Goal: Find specific page/section: Find specific page/section

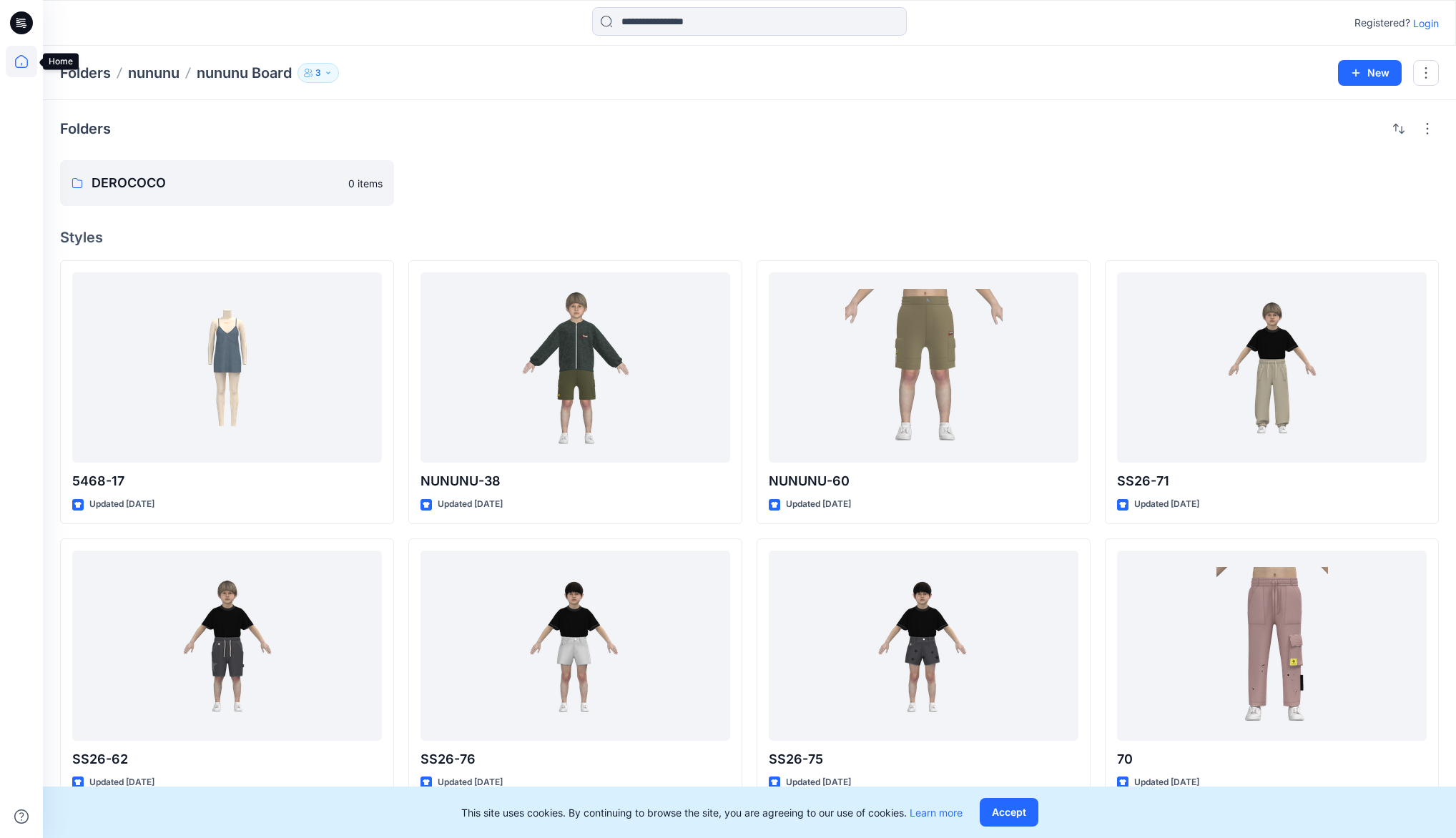
click at [12, 67] on icon at bounding box center [22, 62] width 31 height 31
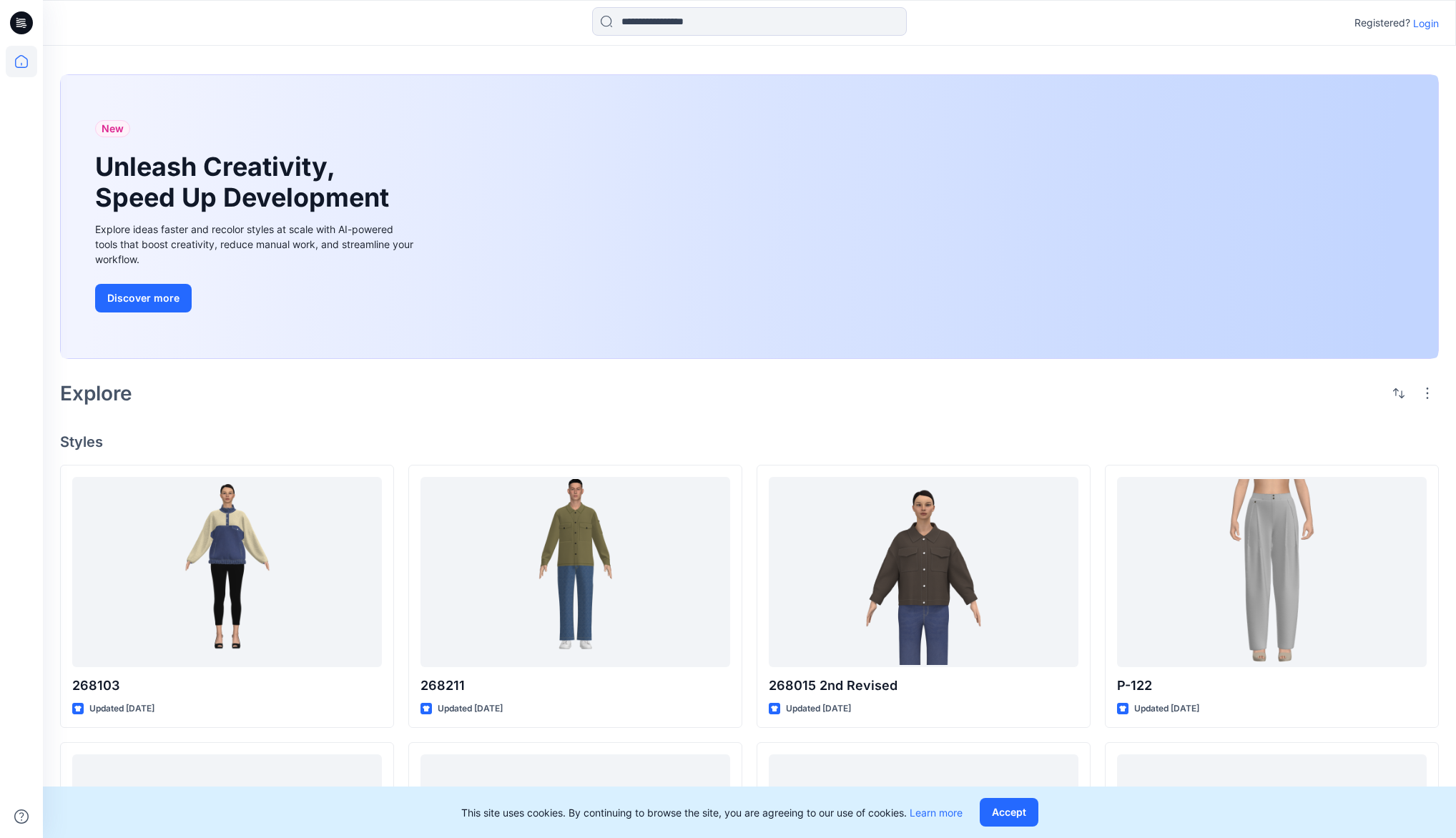
click at [1431, 26] on p "Login" at bounding box center [1426, 23] width 26 height 15
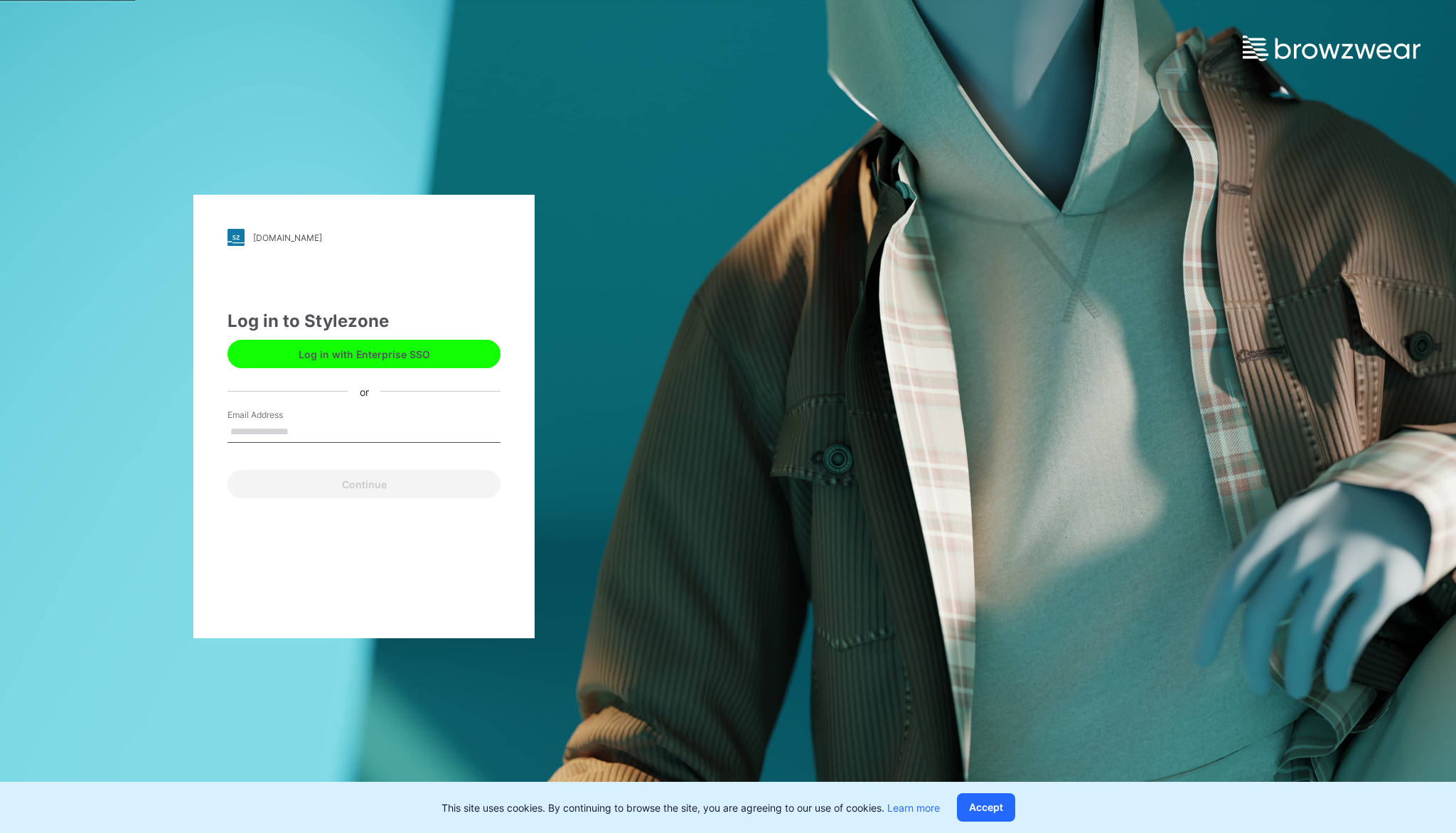
click at [299, 426] on input "Email Address" at bounding box center [364, 432] width 273 height 21
type input "**********"
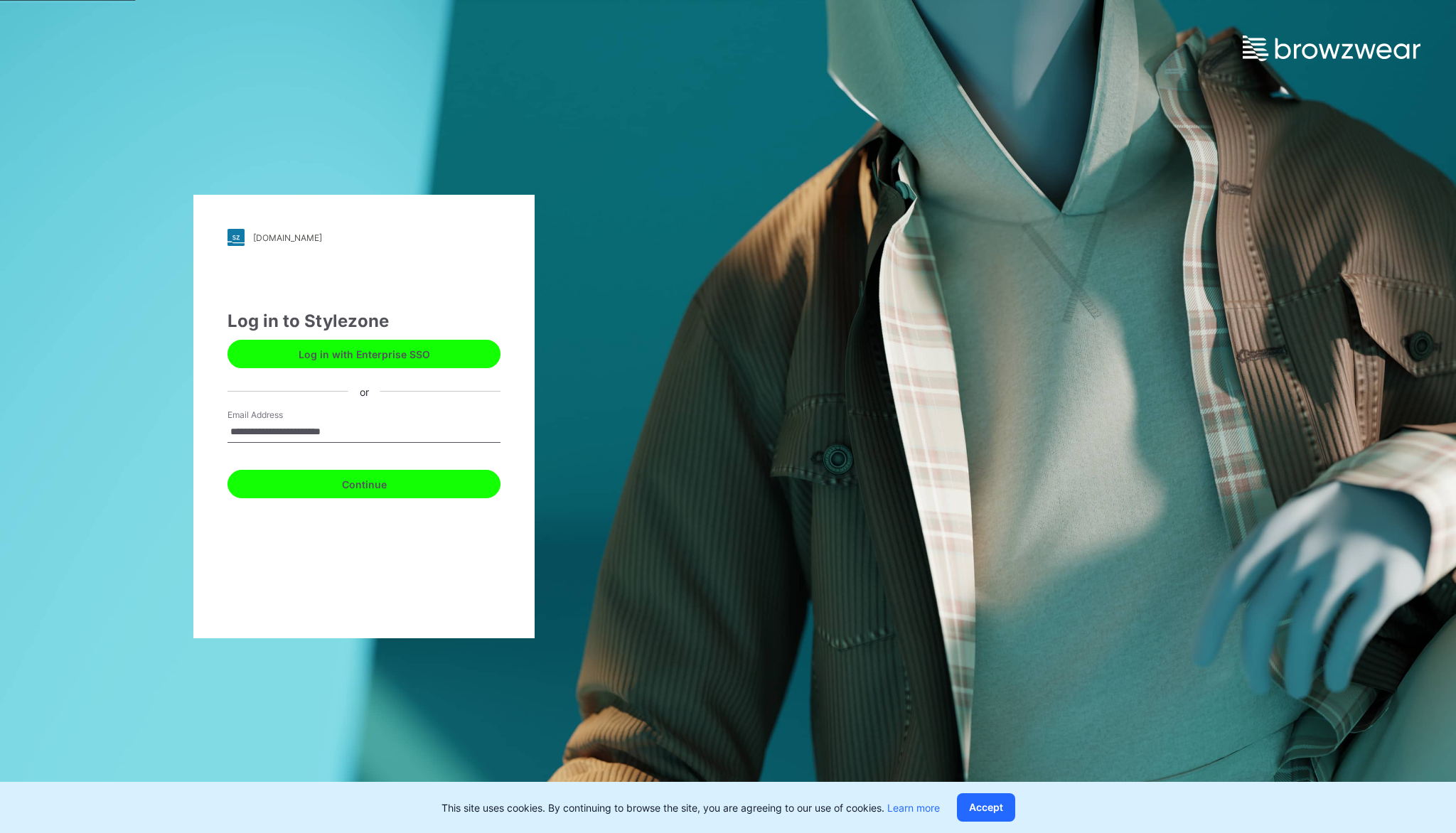
click at [358, 478] on button "Continue" at bounding box center [364, 484] width 273 height 29
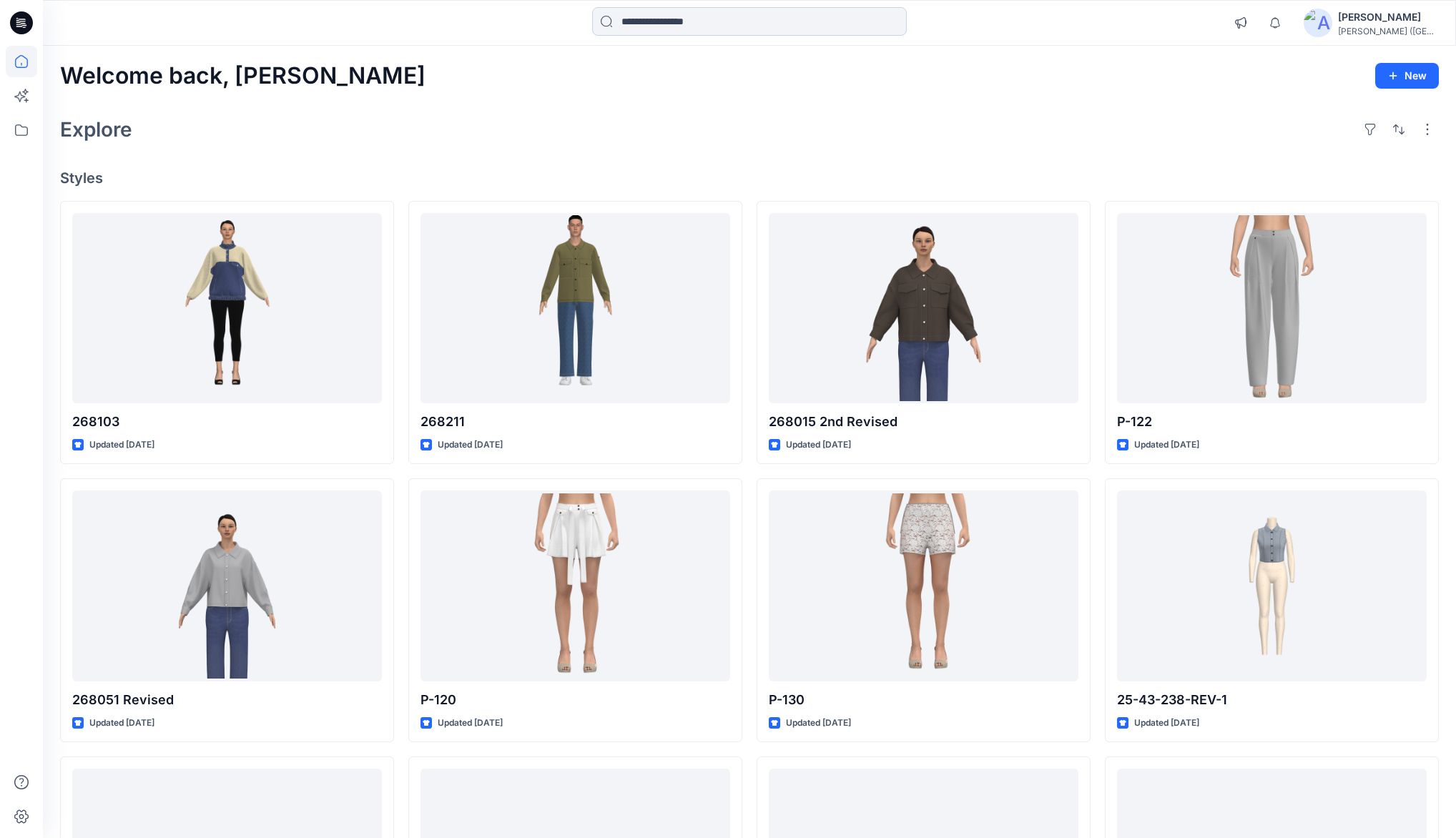
click at [629, 16] on input at bounding box center [749, 22] width 314 height 29
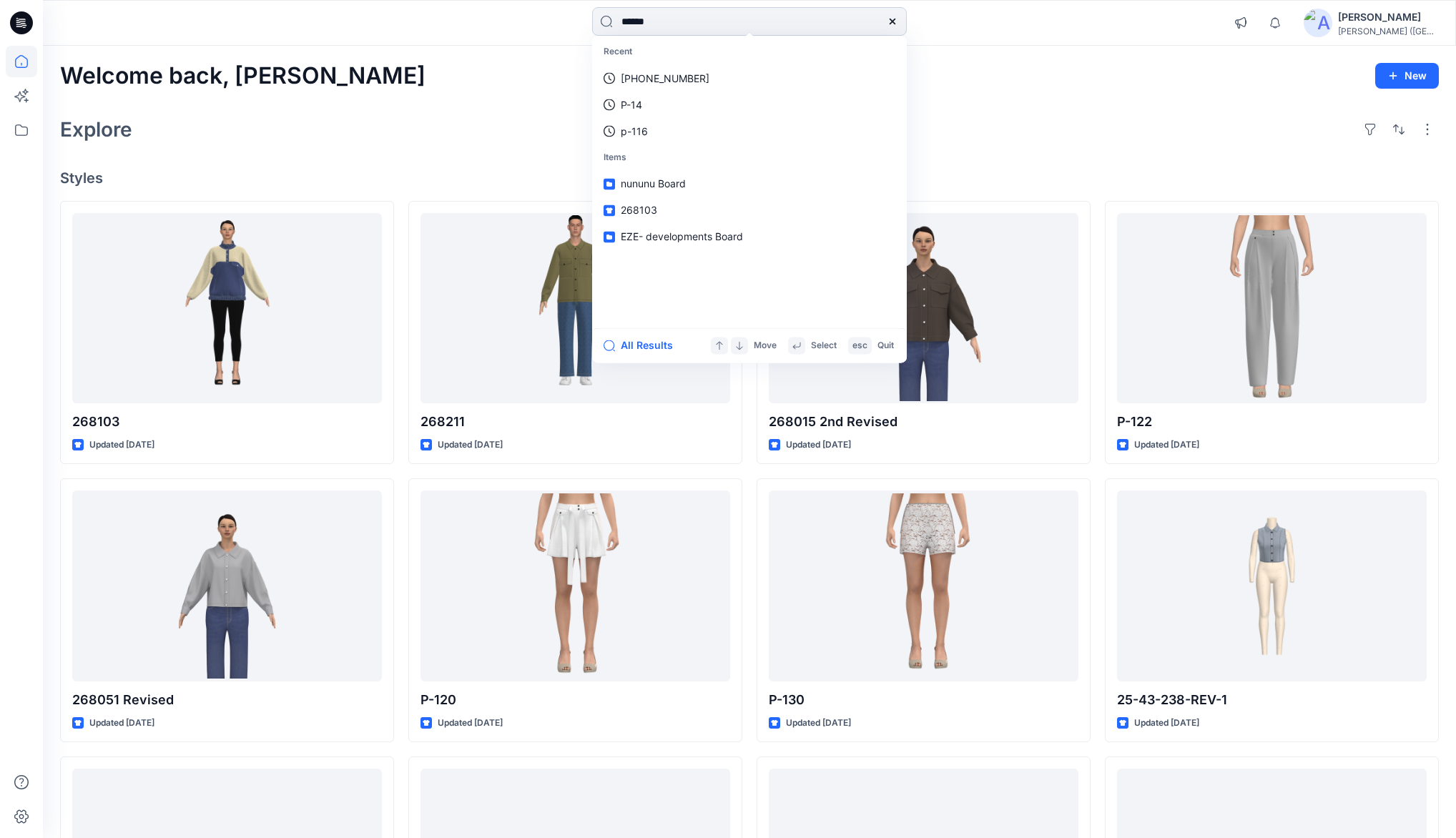
type input "******"
click at [662, 80] on link "134096" at bounding box center [749, 79] width 309 height 27
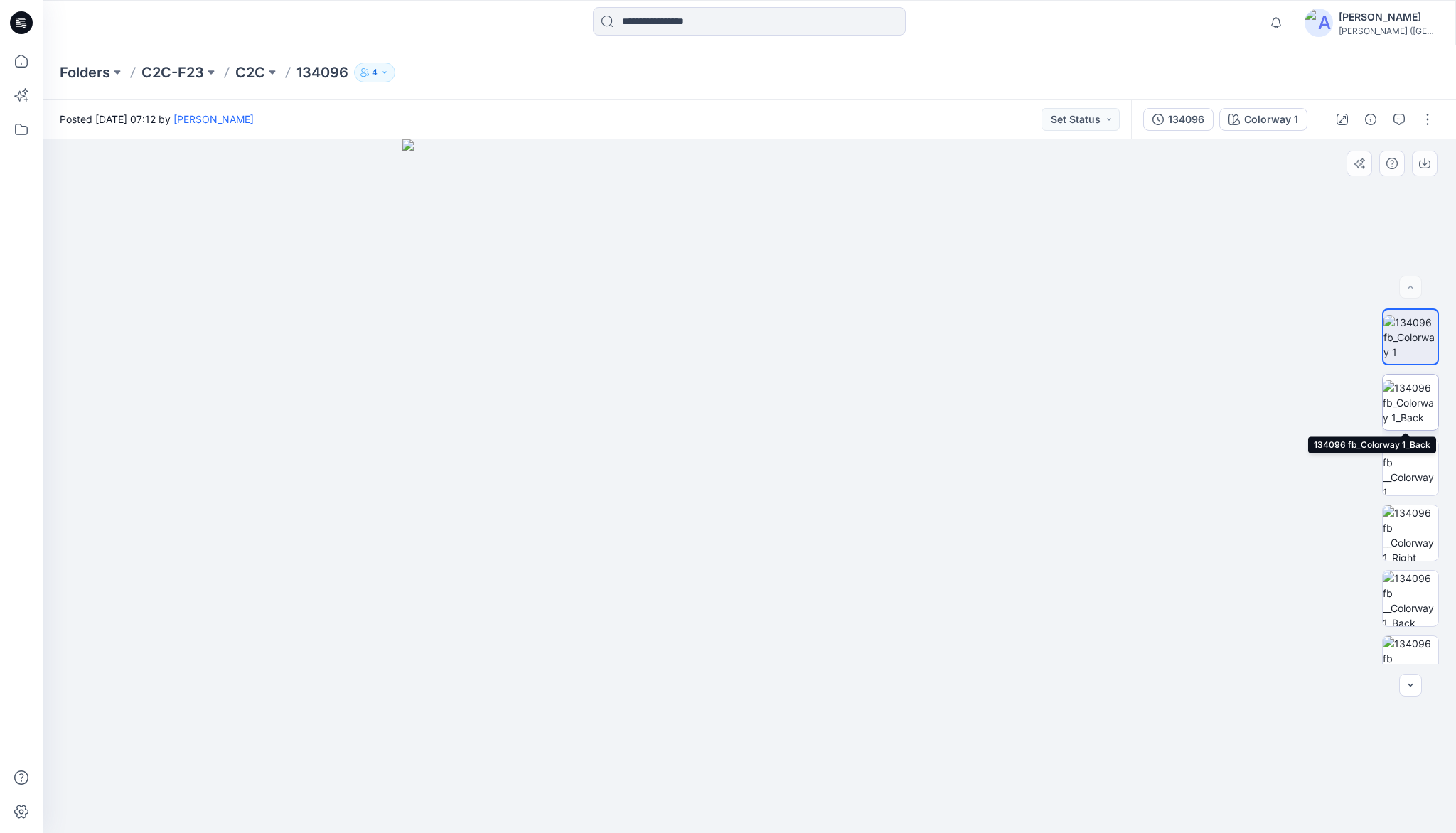
click at [1413, 393] on img at bounding box center [1410, 402] width 55 height 45
drag, startPoint x: 782, startPoint y: 321, endPoint x: 777, endPoint y: 523, distance: 202.1
drag, startPoint x: 768, startPoint y: 439, endPoint x: 768, endPoint y: 455, distance: 16.0
drag, startPoint x: 791, startPoint y: 520, endPoint x: 790, endPoint y: 355, distance: 165.0
click at [21, 57] on icon at bounding box center [21, 61] width 31 height 31
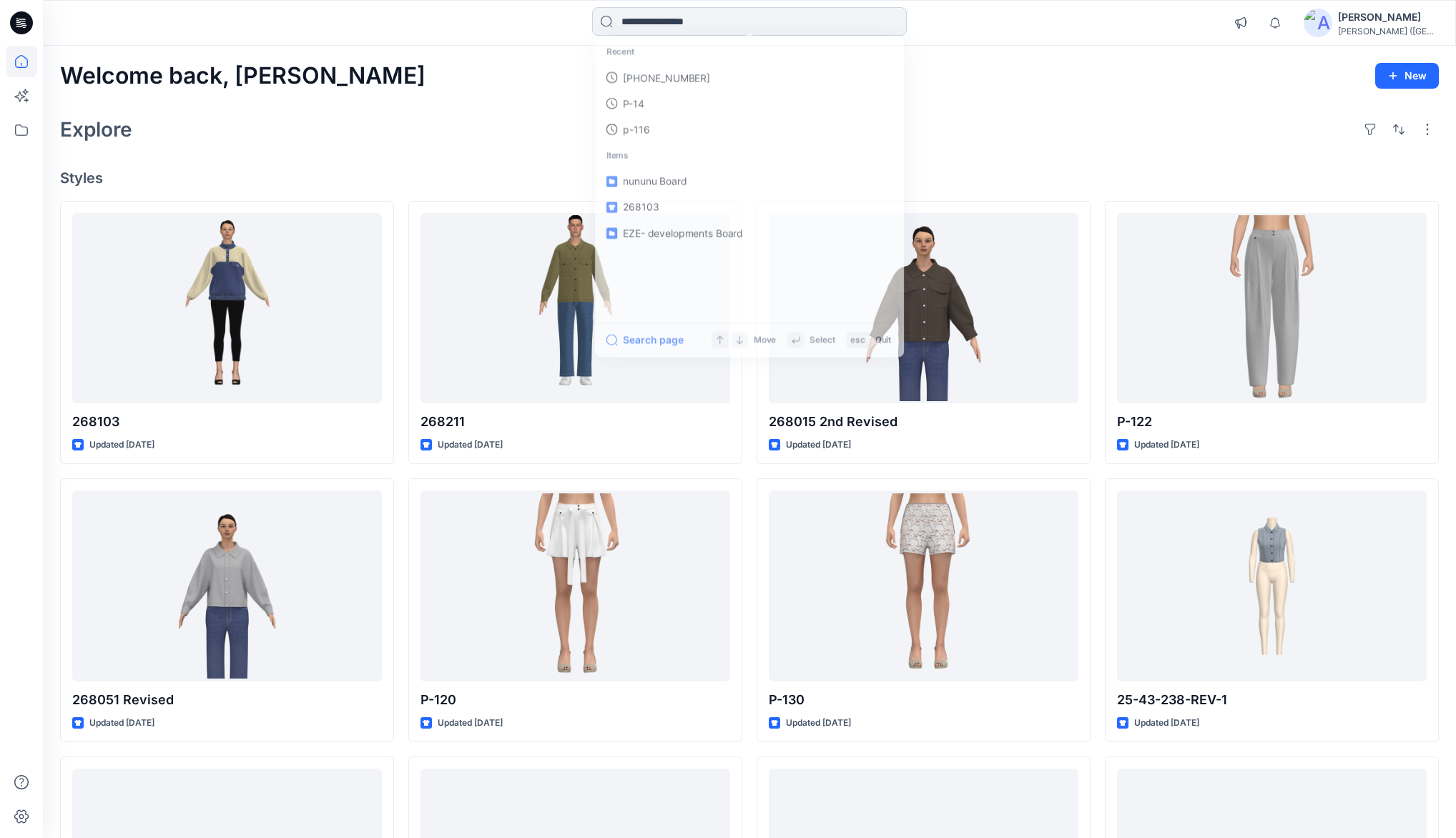
click at [679, 19] on input at bounding box center [749, 22] width 314 height 29
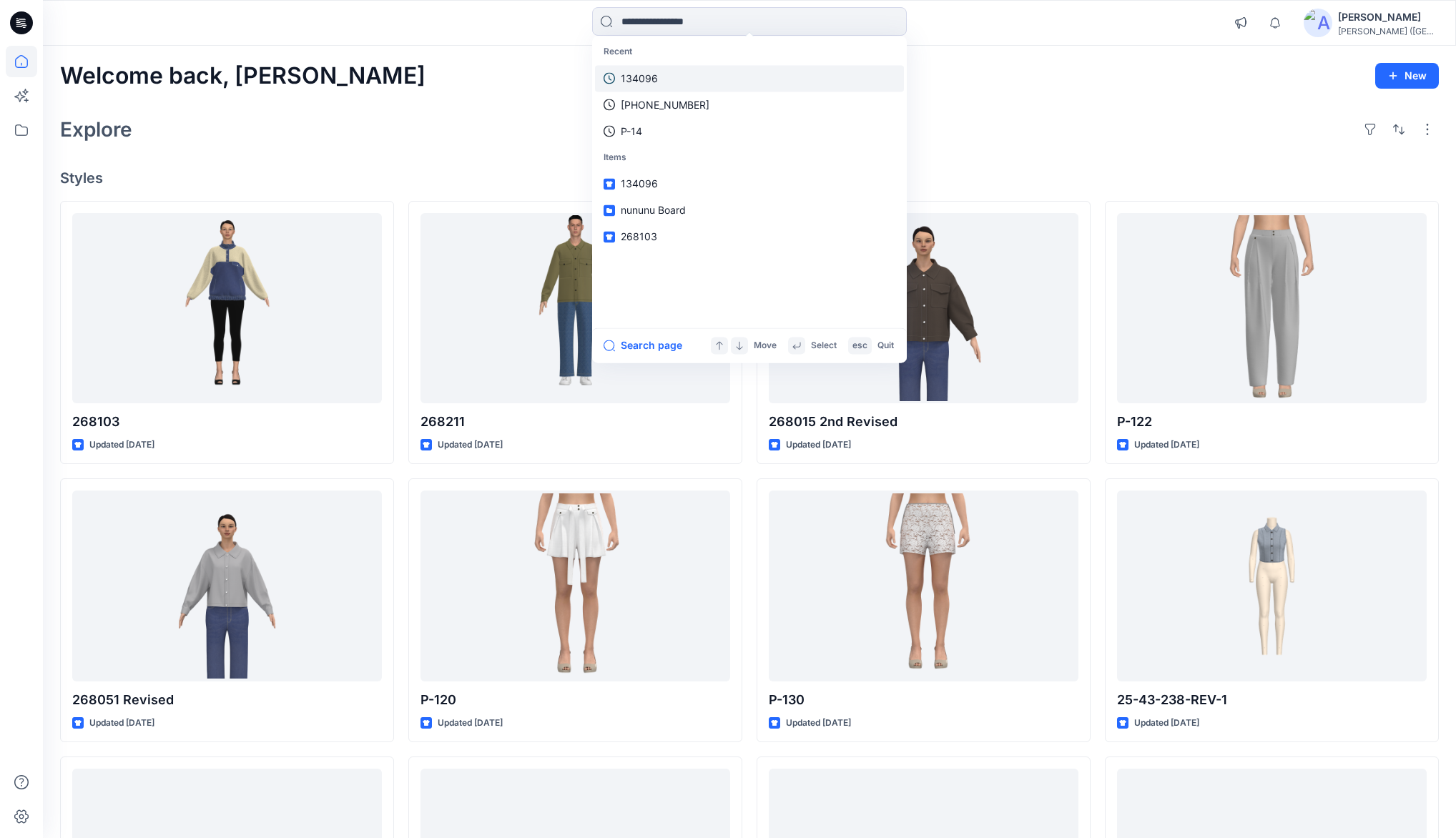
click at [687, 79] on link "134096" at bounding box center [749, 79] width 309 height 27
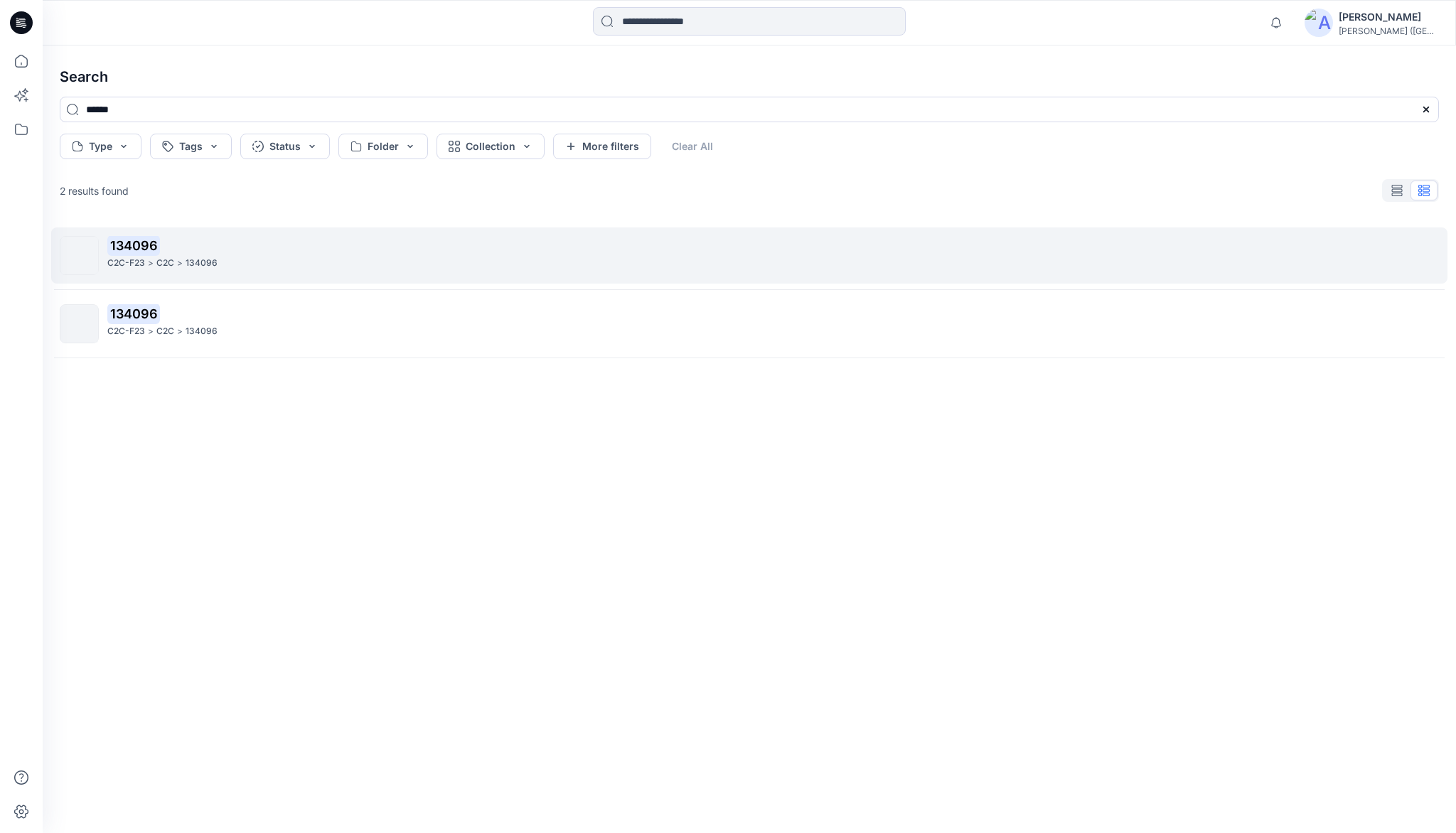
click at [140, 250] on mark "134096" at bounding box center [134, 245] width 52 height 20
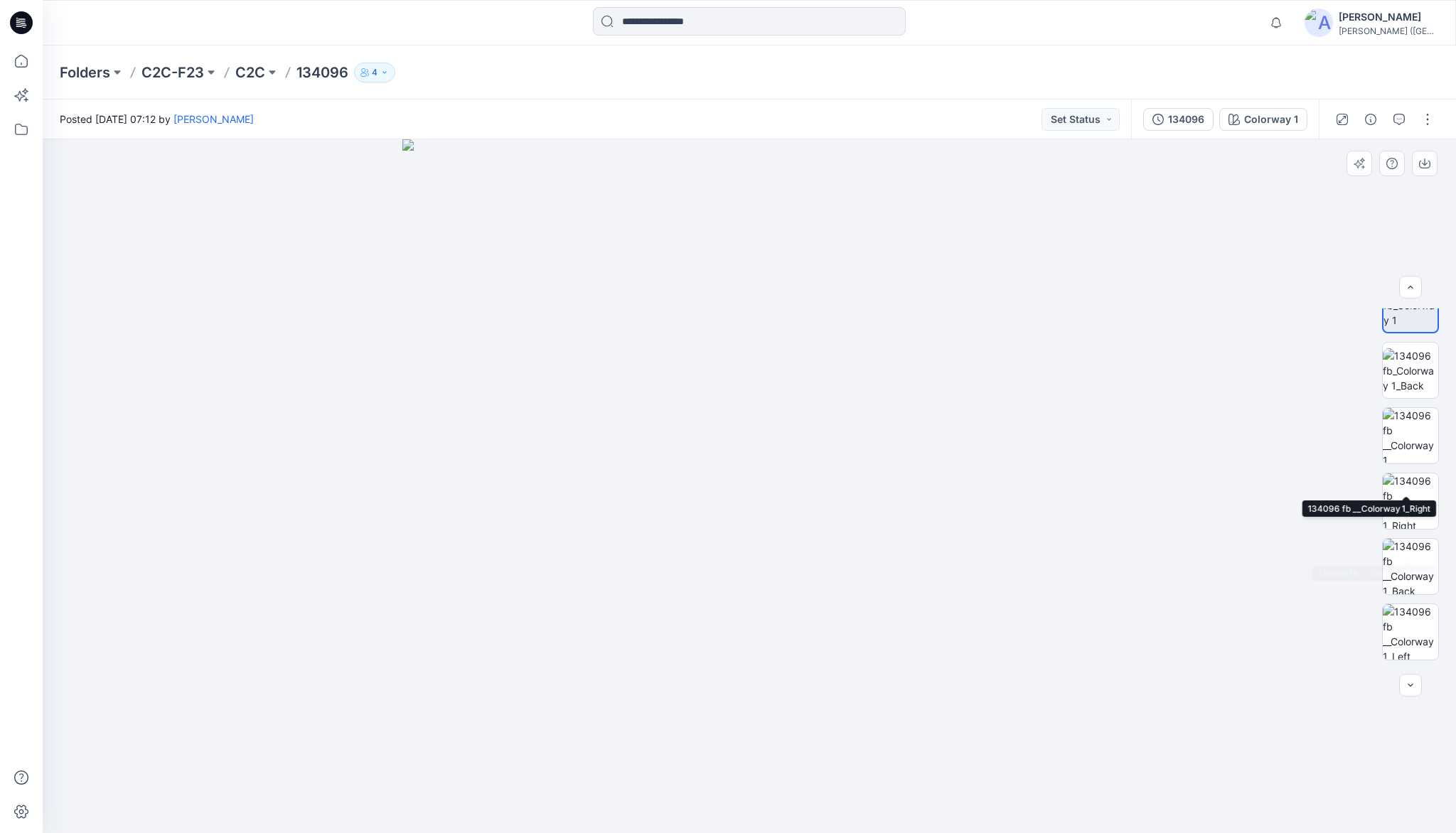
scroll to position [225, 0]
click at [1412, 629] on img at bounding box center [1410, 635] width 33 height 15
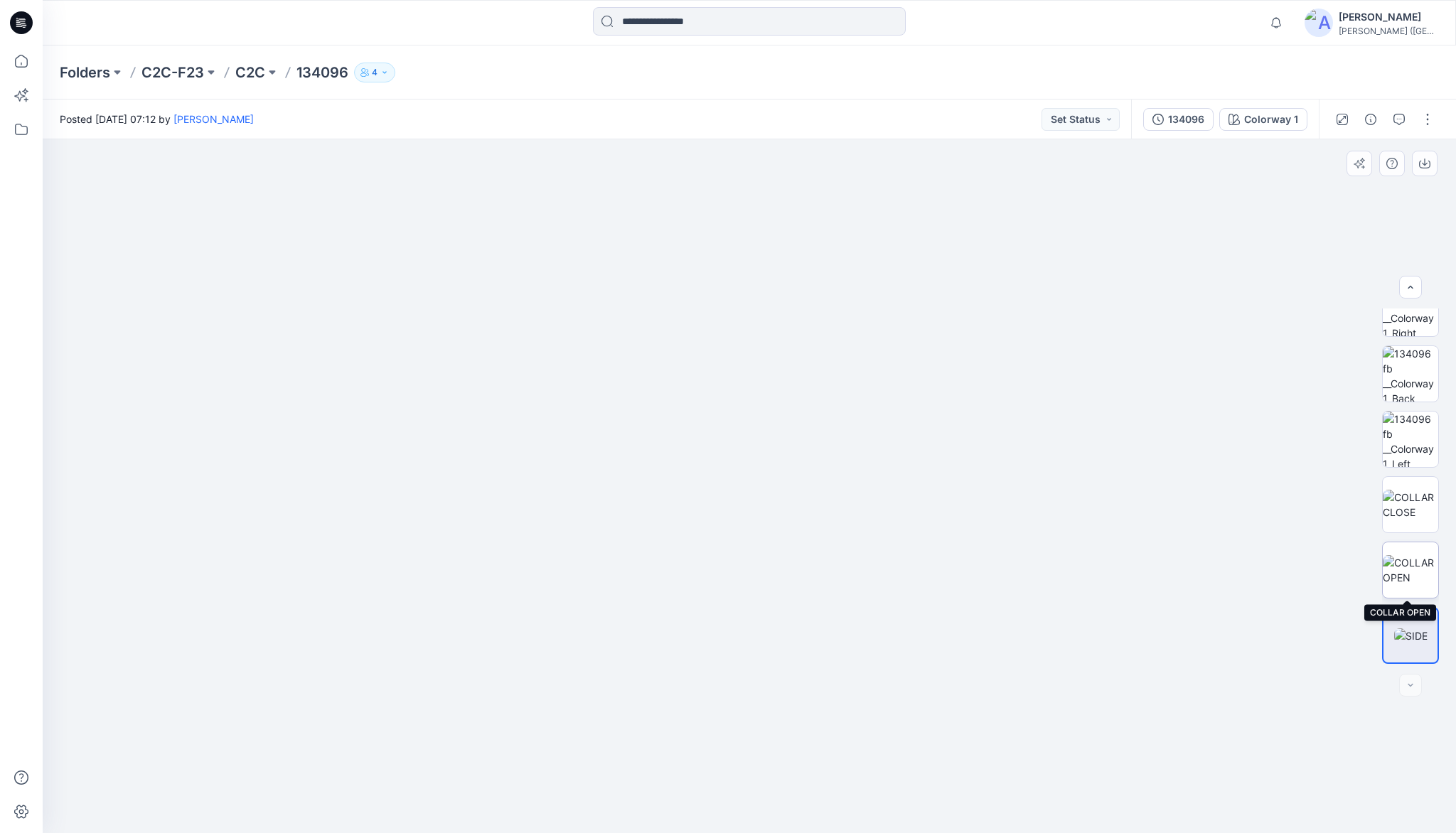
click at [1422, 566] on img at bounding box center [1410, 570] width 55 height 29
click at [1415, 498] on img at bounding box center [1410, 504] width 55 height 29
click at [1412, 446] on img at bounding box center [1410, 439] width 55 height 55
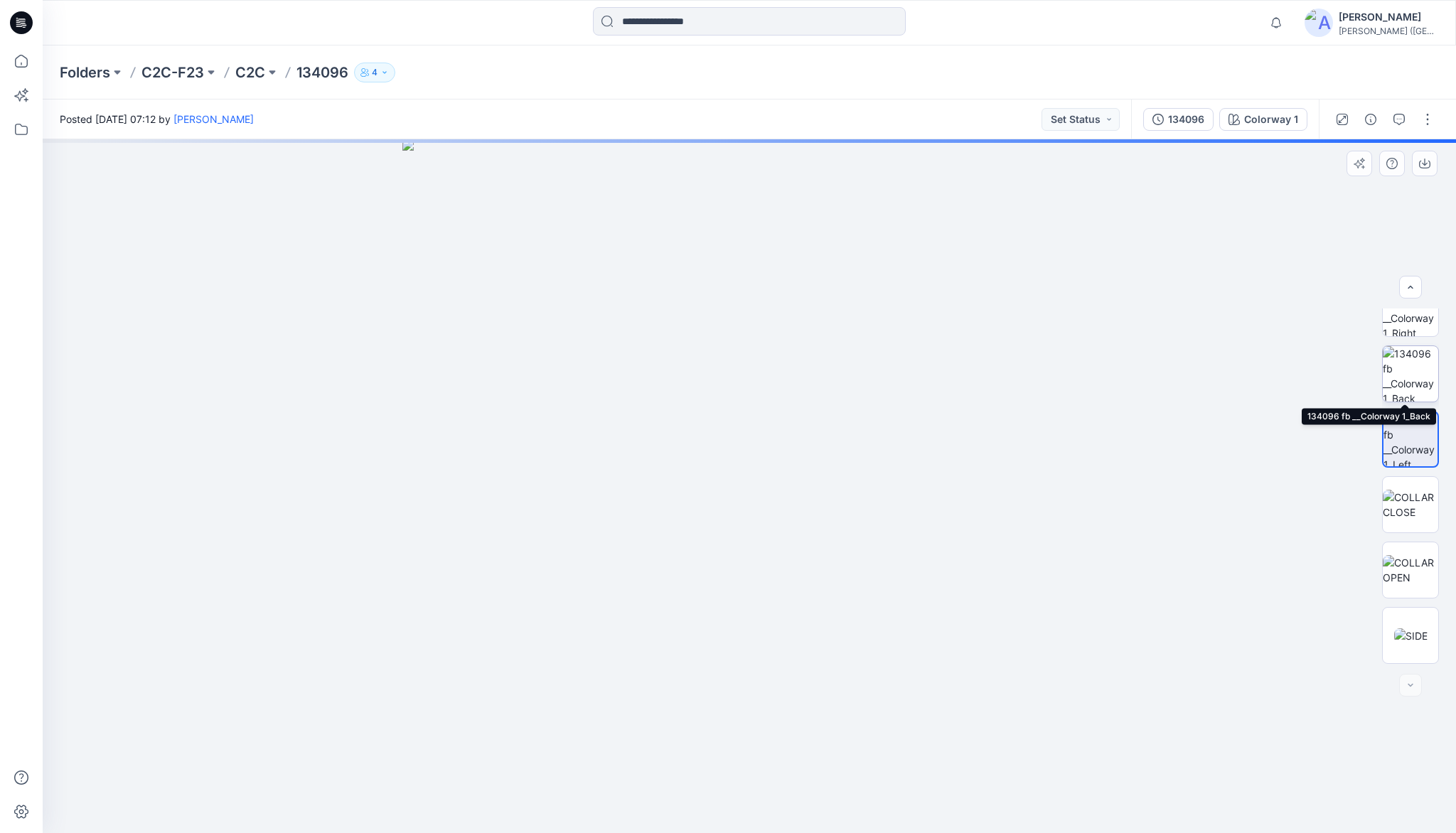
click at [1405, 374] on img at bounding box center [1410, 373] width 55 height 55
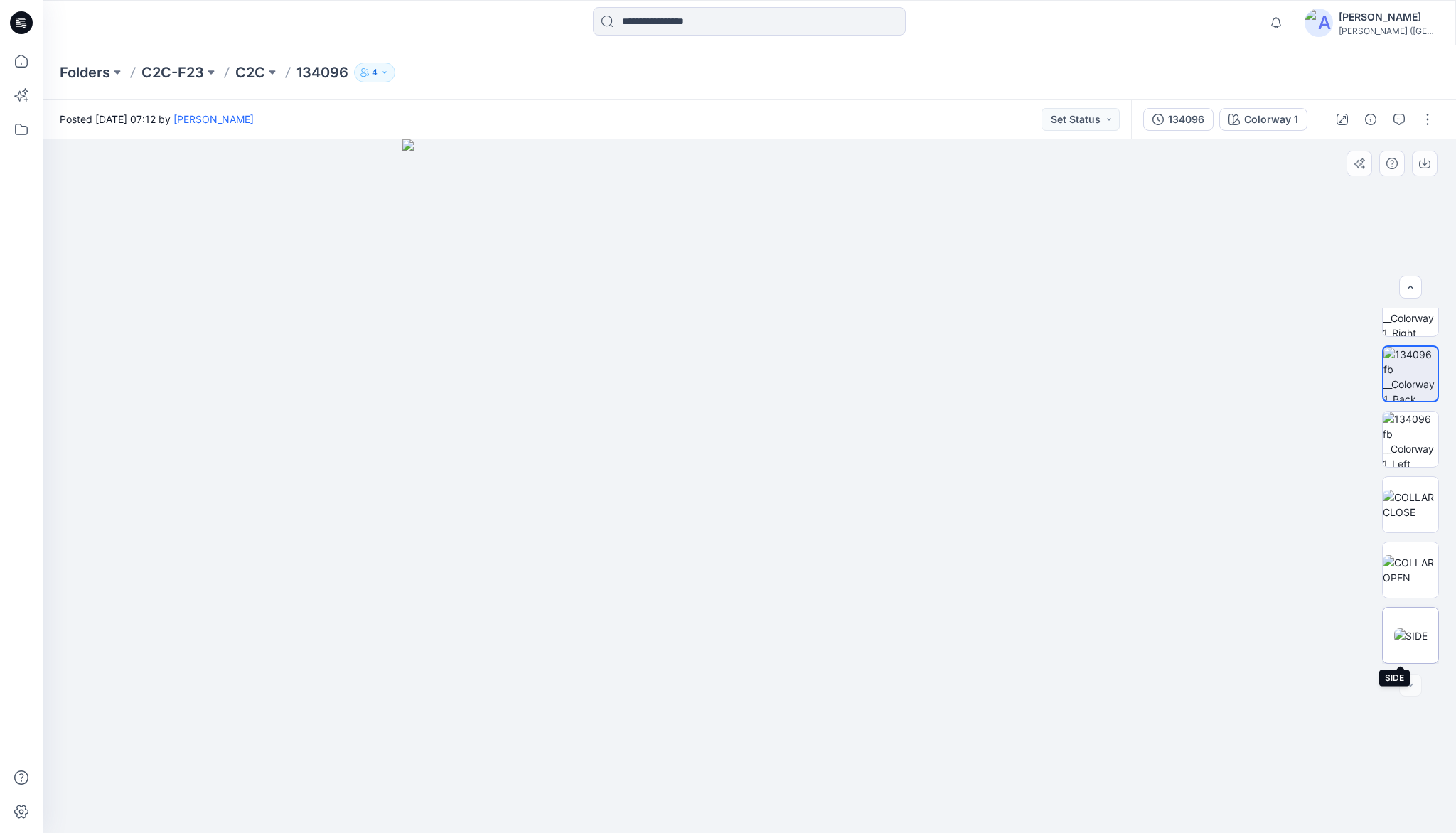
click at [1401, 643] on img at bounding box center [1410, 635] width 33 height 15
drag, startPoint x: 899, startPoint y: 694, endPoint x: 811, endPoint y: 508, distance: 205.8
drag, startPoint x: 895, startPoint y: 662, endPoint x: 890, endPoint y: 622, distance: 40.3
click at [14, 66] on icon at bounding box center [21, 61] width 31 height 31
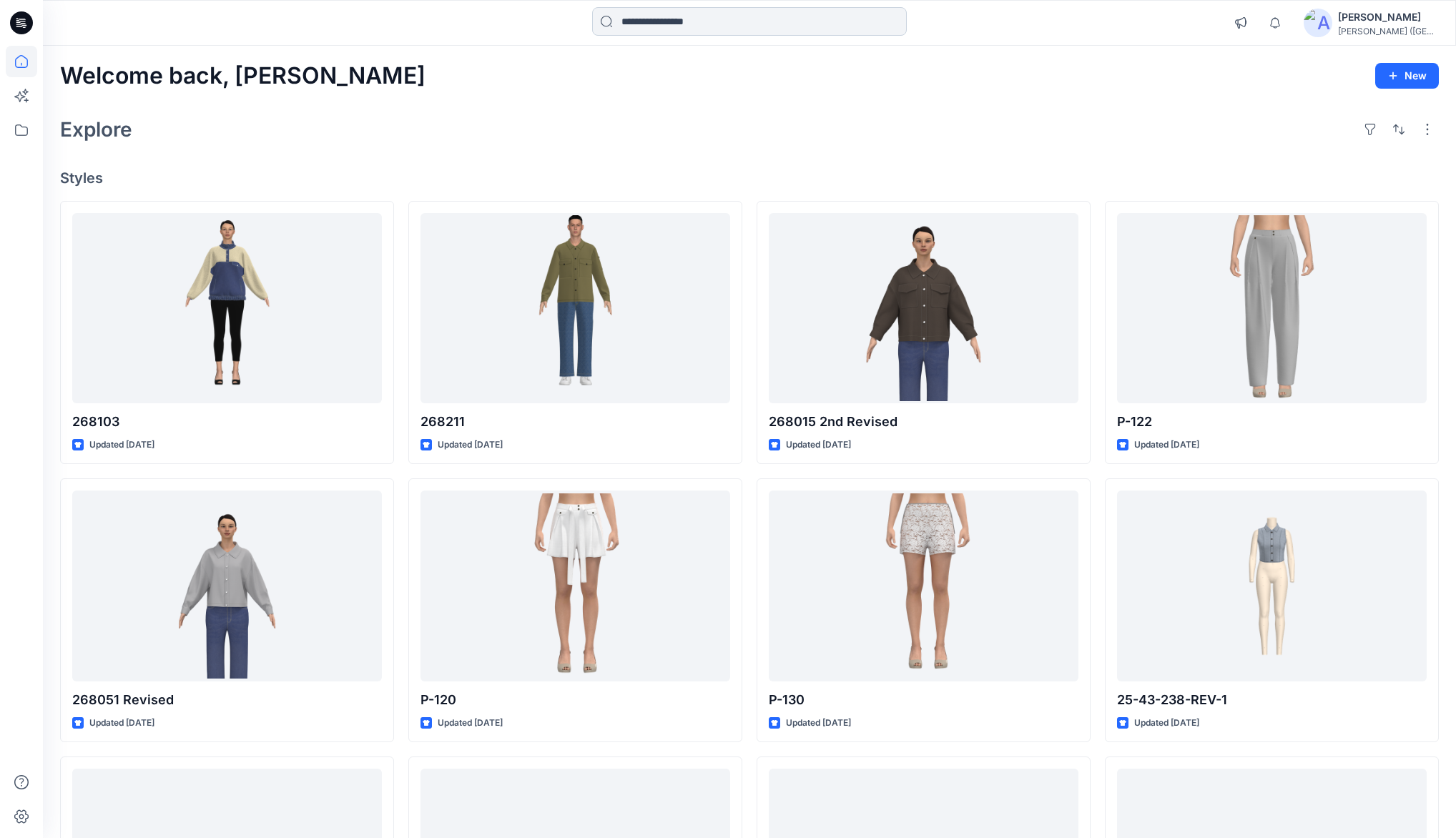
click at [635, 14] on input at bounding box center [749, 22] width 314 height 29
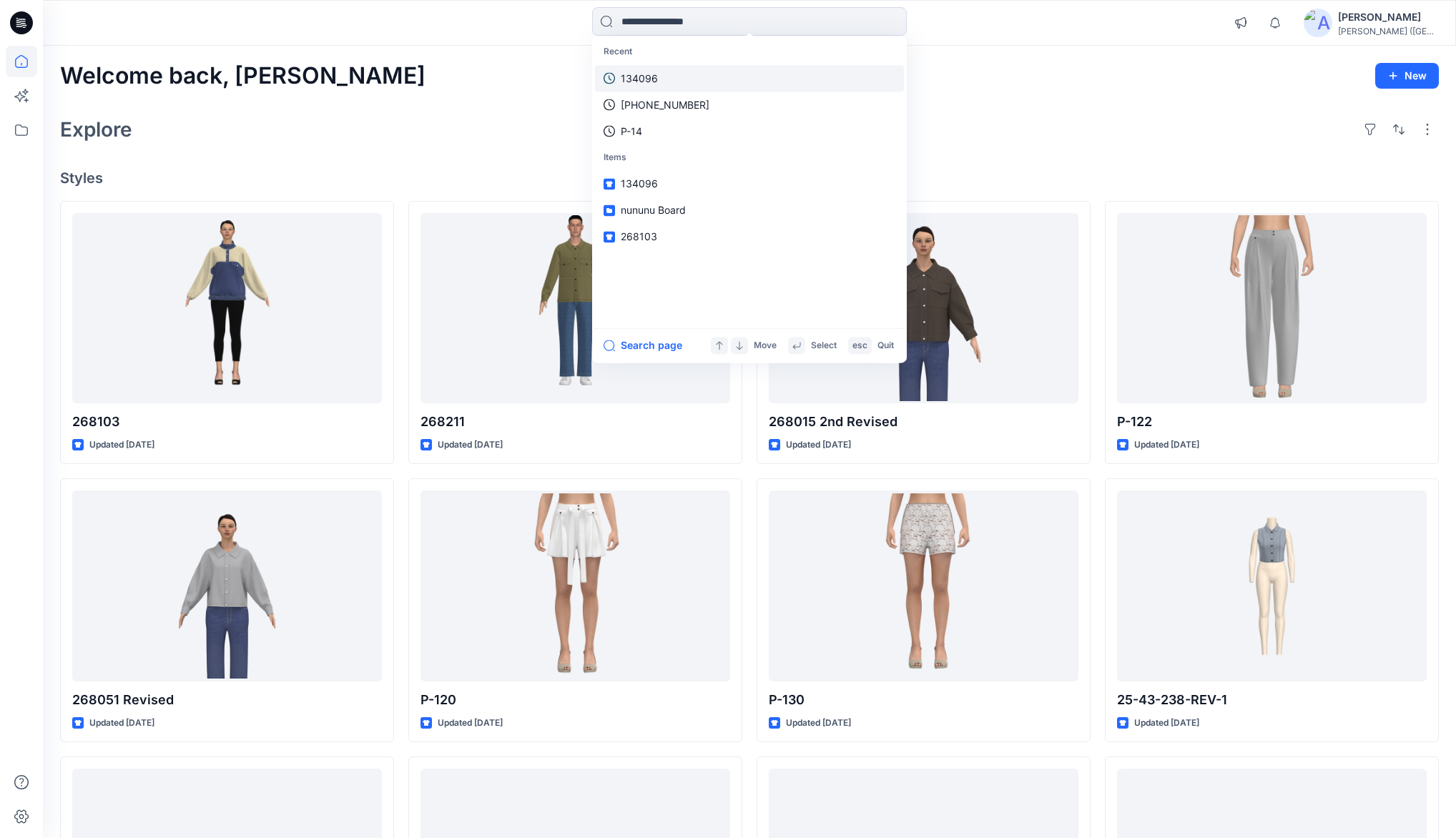
click at [659, 79] on link "134096" at bounding box center [749, 79] width 309 height 27
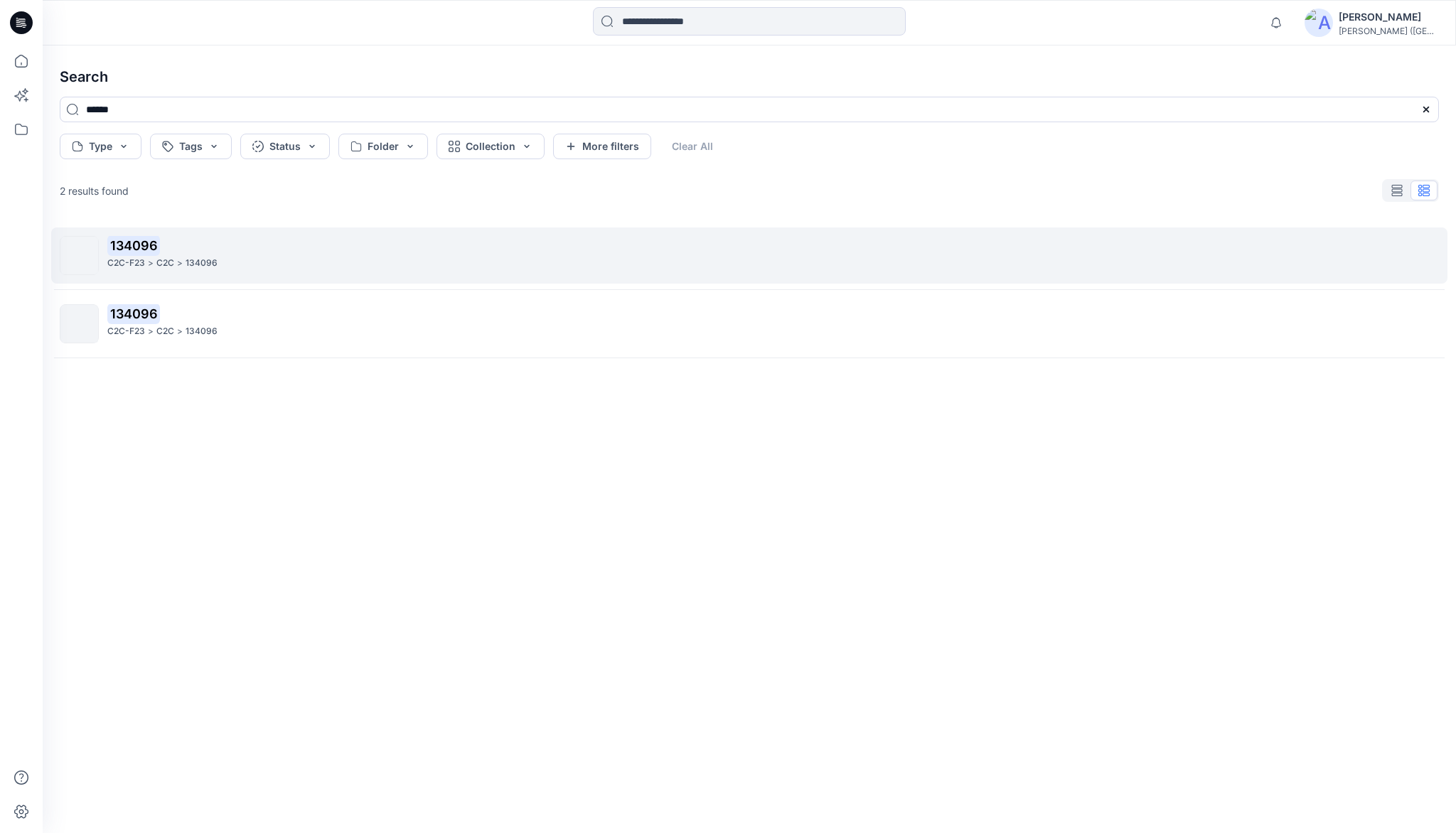
click at [131, 251] on mark "134096" at bounding box center [134, 245] width 52 height 20
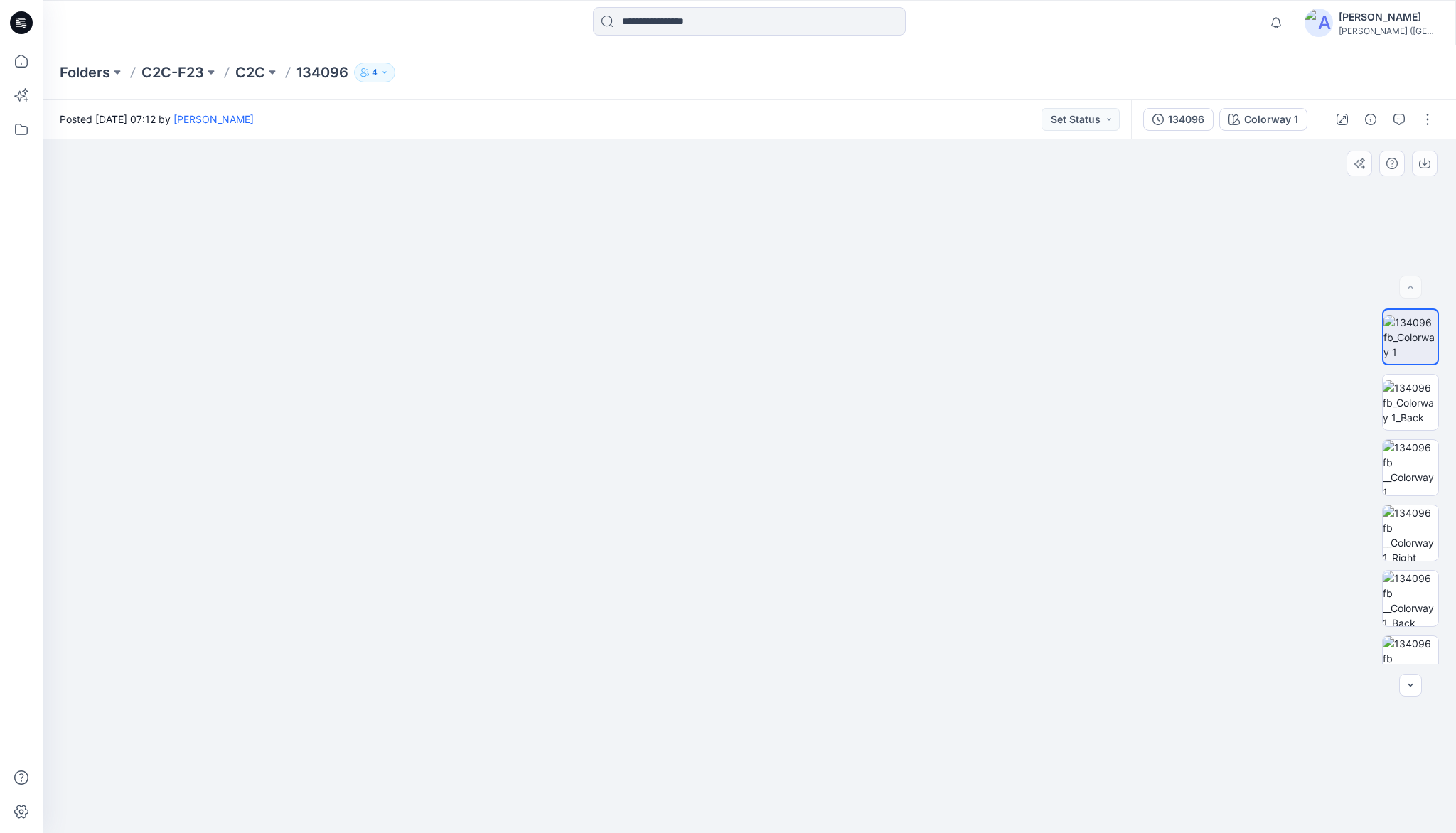
drag, startPoint x: 822, startPoint y: 285, endPoint x: 791, endPoint y: 503, distance: 220.2
drag, startPoint x: 770, startPoint y: 705, endPoint x: 754, endPoint y: 523, distance: 182.7
drag, startPoint x: 775, startPoint y: 375, endPoint x: 775, endPoint y: 461, distance: 86.0
click at [1404, 408] on img at bounding box center [1410, 402] width 55 height 45
drag, startPoint x: 683, startPoint y: 464, endPoint x: 720, endPoint y: 526, distance: 72.2
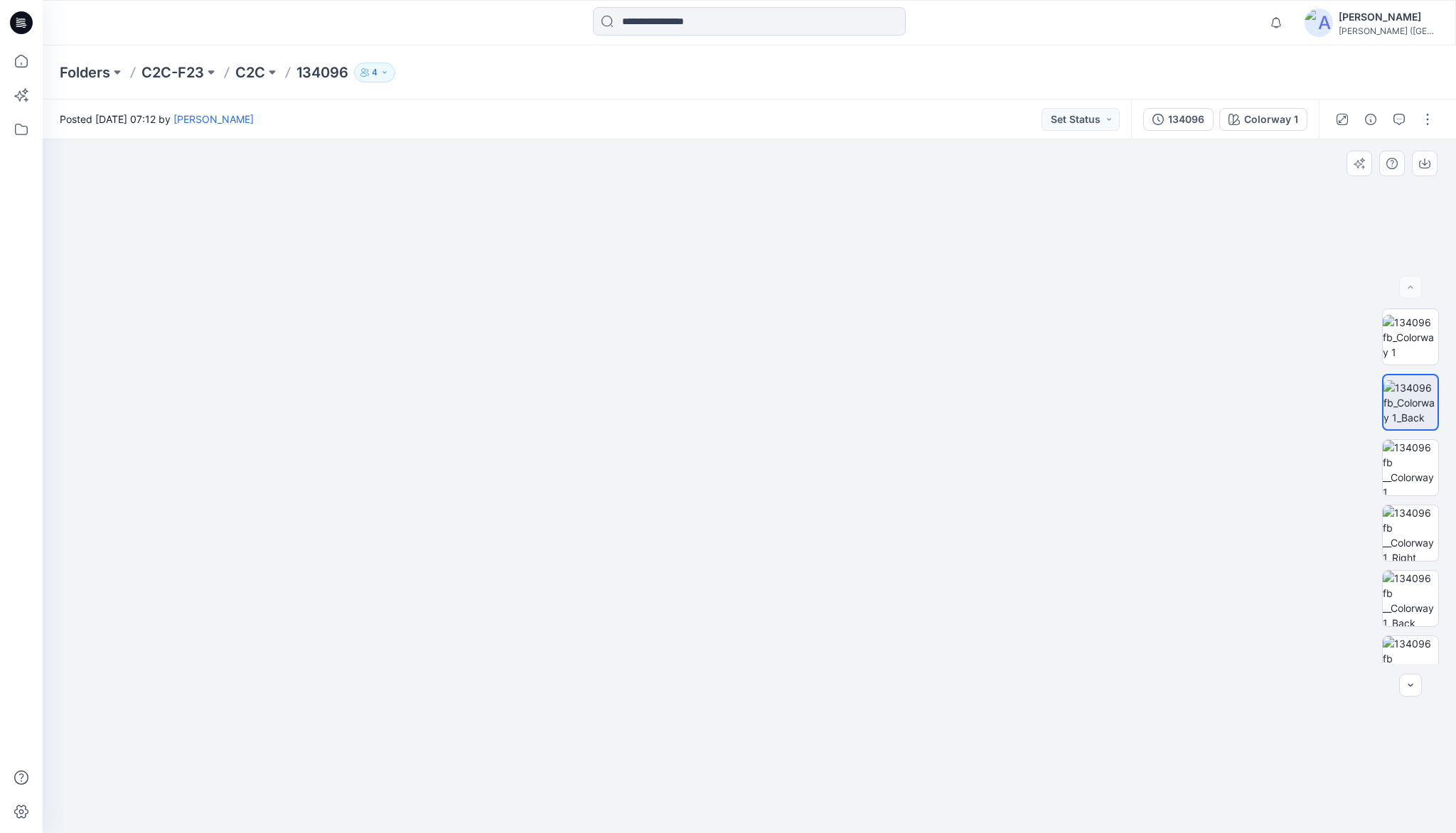
drag, startPoint x: 768, startPoint y: 620, endPoint x: 774, endPoint y: 444, distance: 176.1
